Goal: Find specific page/section: Find specific page/section

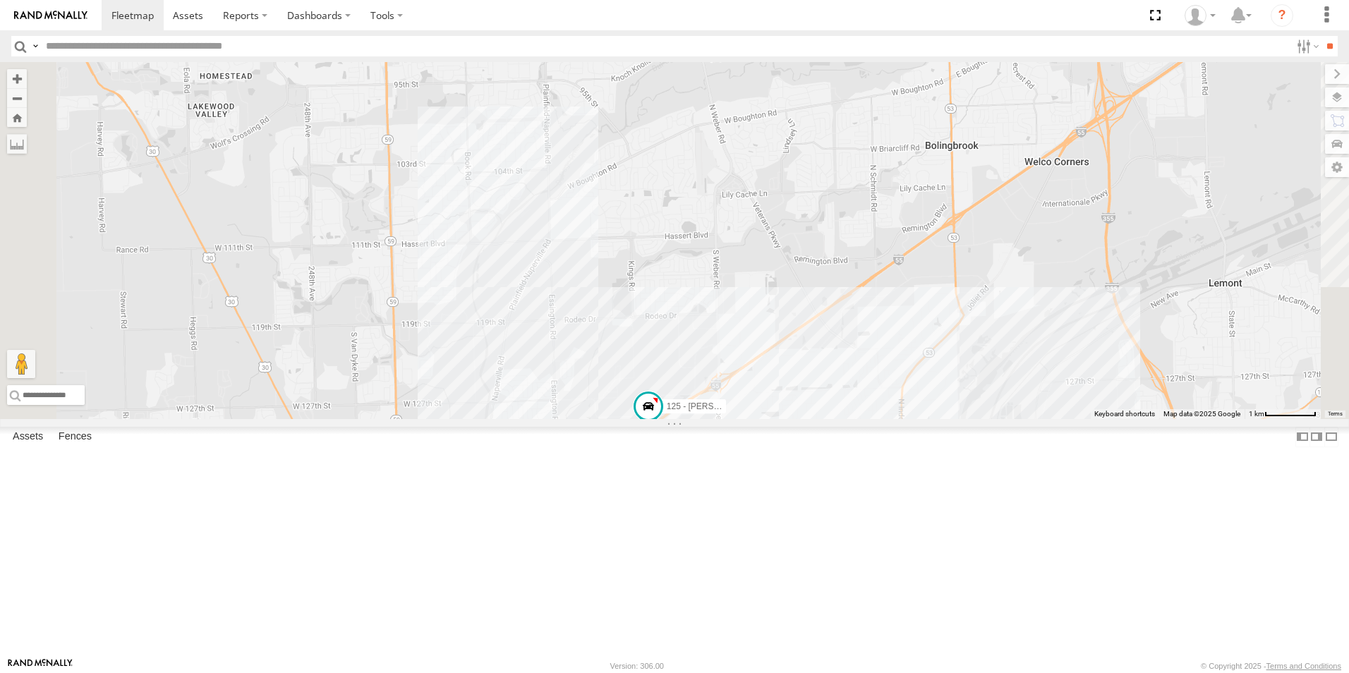
drag, startPoint x: 650, startPoint y: 285, endPoint x: 638, endPoint y: 378, distance: 93.2
click at [638, 378] on div "119 126 - Cory F 121- Elisha 123 125 - Ken 6078 117" at bounding box center [674, 240] width 1349 height 357
click at [0, 0] on div at bounding box center [0, 0] width 0 height 0
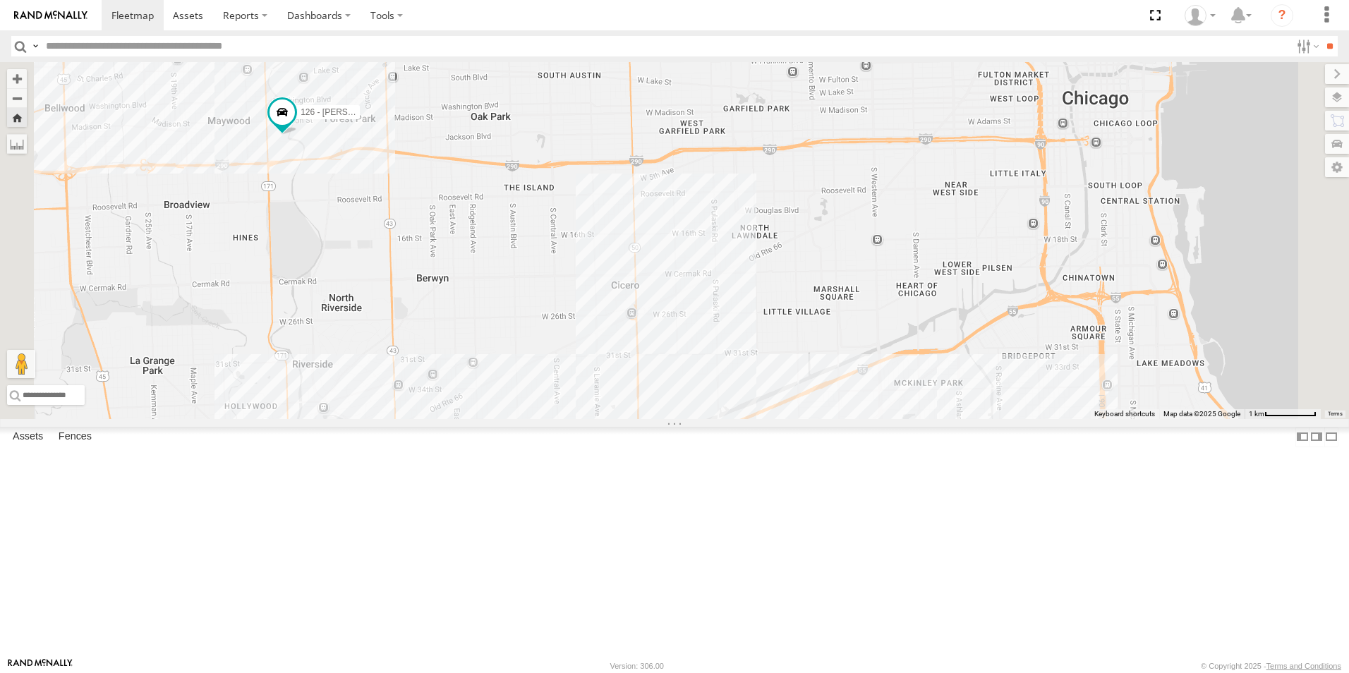
click at [50, 29] on link at bounding box center [51, 15] width 102 height 30
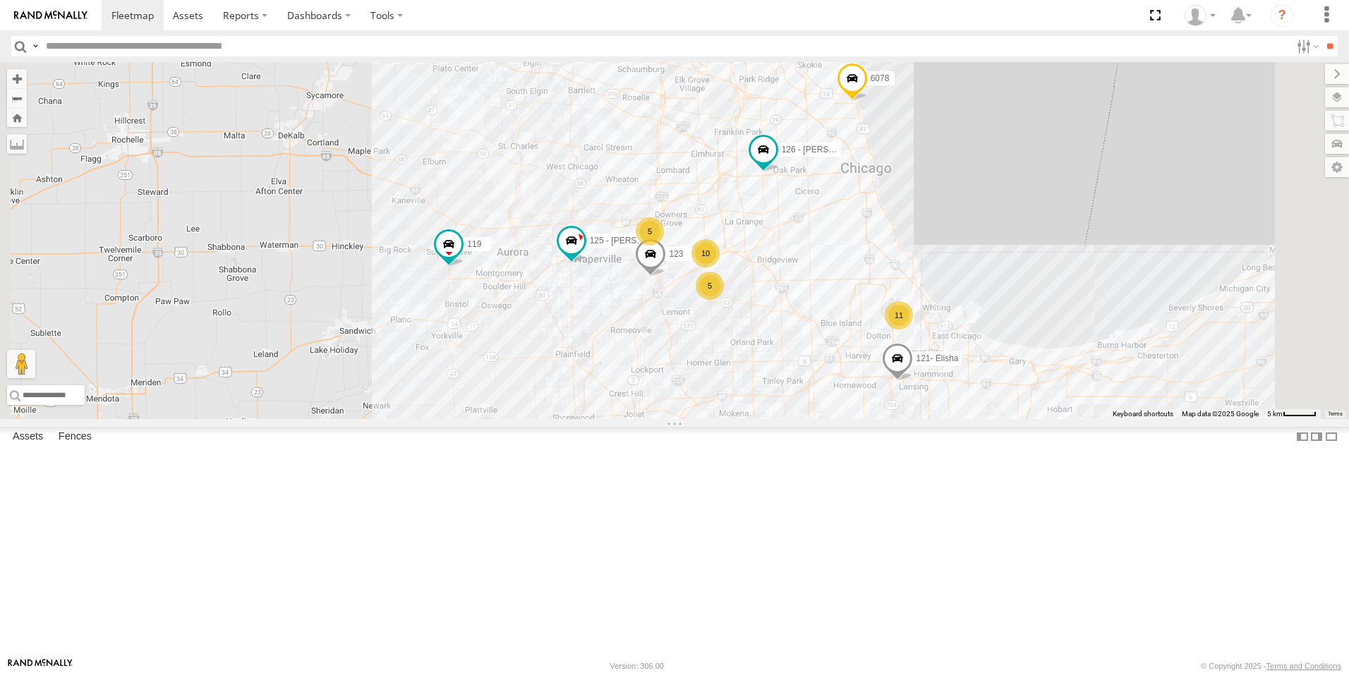
click at [0, 0] on span at bounding box center [0, 0] width 0 height 0
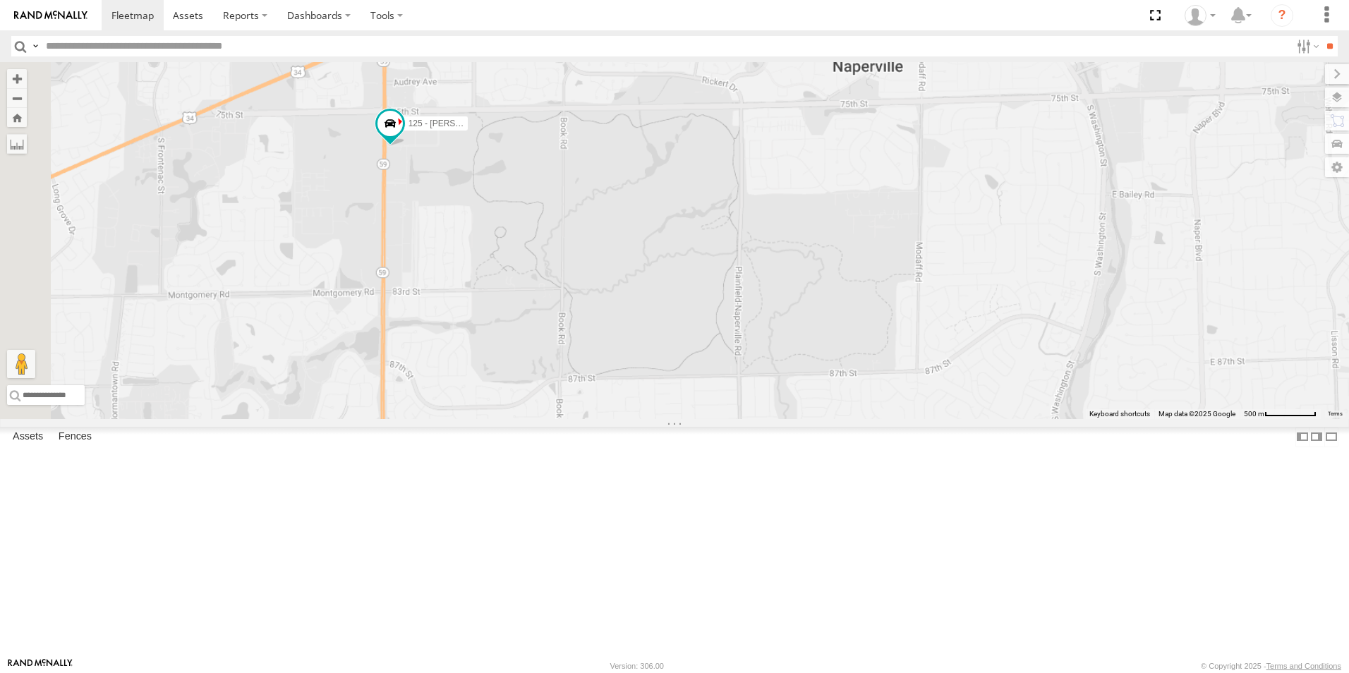
scroll to position [71, 0]
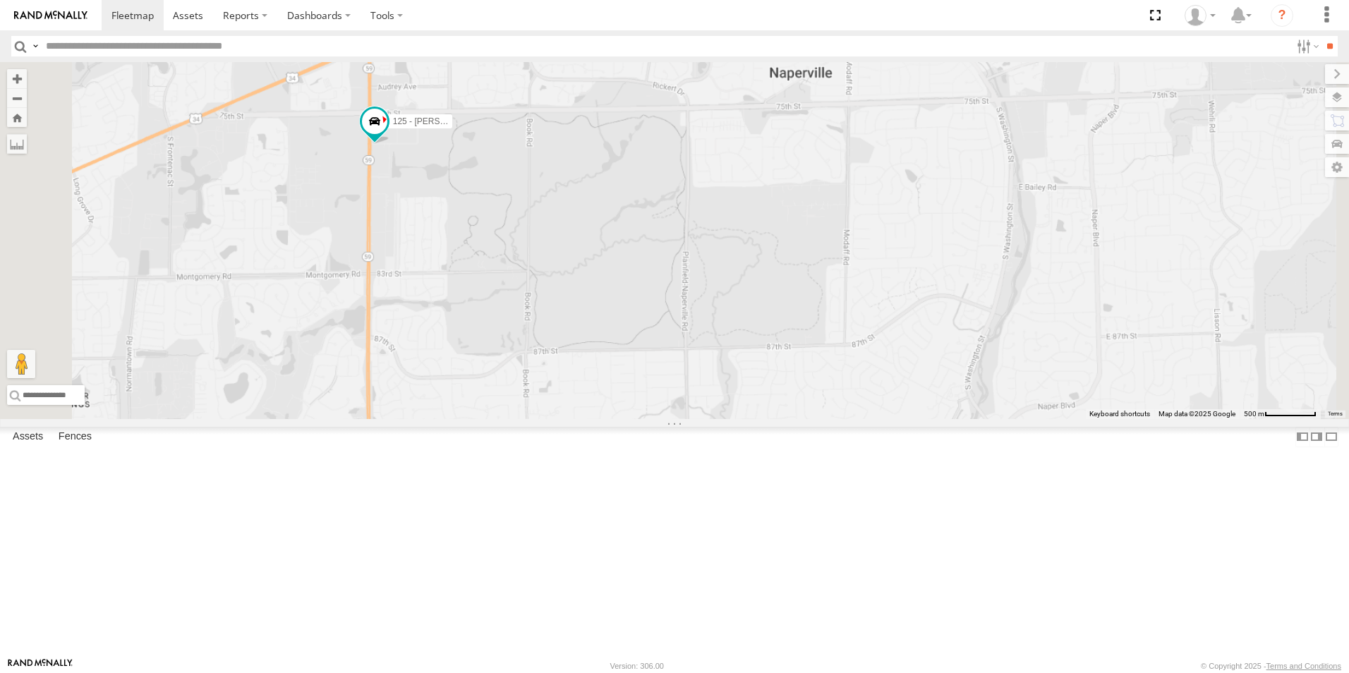
click at [67, 23] on link at bounding box center [51, 15] width 102 height 30
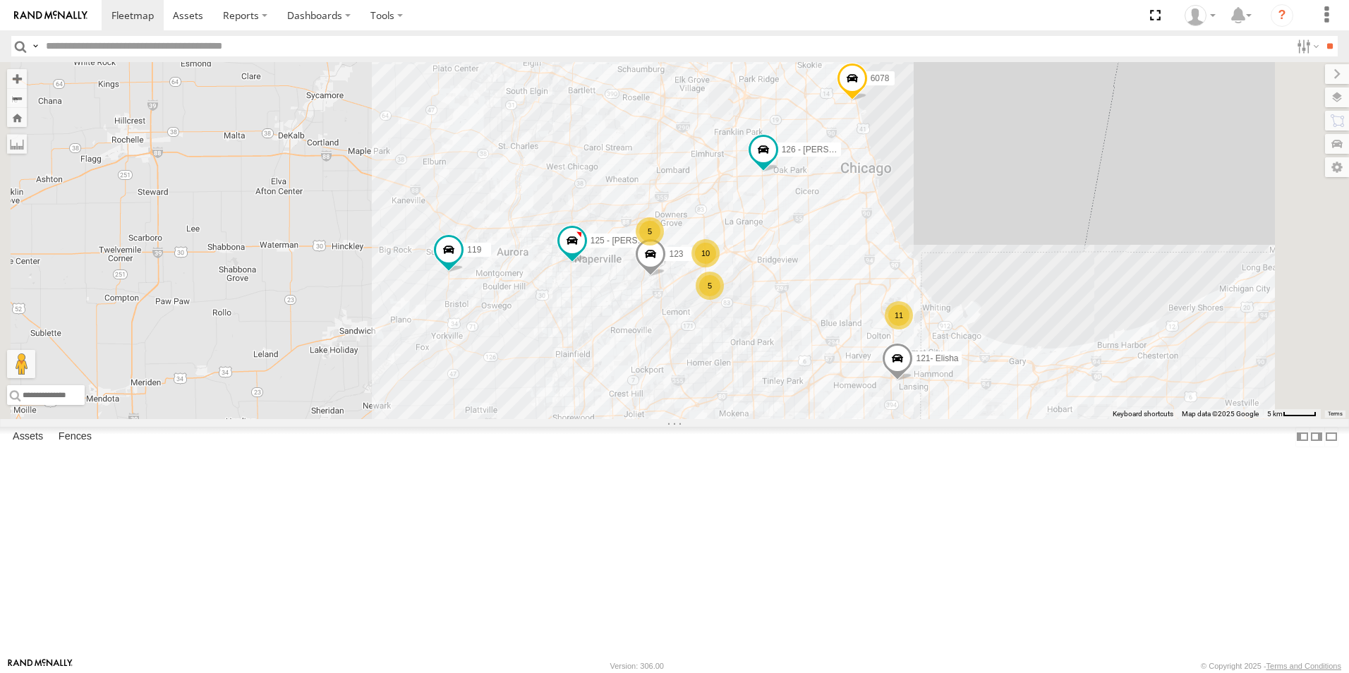
click at [43, 16] on img at bounding box center [50, 16] width 73 height 10
